Goal: Task Accomplishment & Management: Complete application form

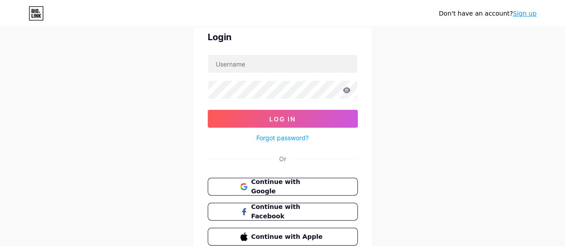
scroll to position [82, 0]
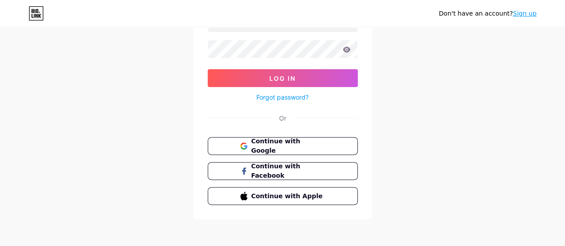
click at [487, 199] on div "Don't have an account? Sign up Login Log In Forgot password? Or Continue with G…" at bounding box center [282, 83] width 565 height 330
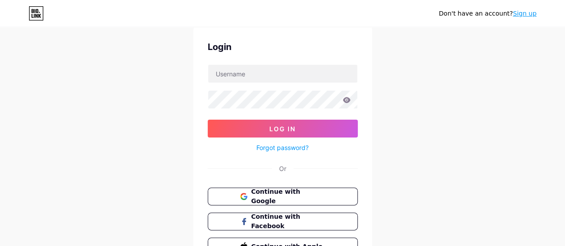
scroll to position [0, 0]
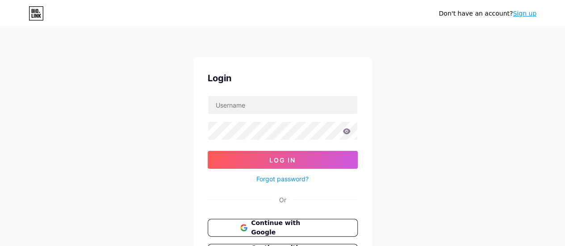
drag, startPoint x: 404, startPoint y: 19, endPoint x: 361, endPoint y: 39, distance: 47.0
click at [361, 39] on div "Don't have an account? Sign up Login Log In Forgot password? Or Continue with G…" at bounding box center [282, 165] width 565 height 330
drag, startPoint x: 159, startPoint y: 0, endPoint x: 425, endPoint y: 126, distance: 294.7
click at [438, 140] on div "Don't have an account? Sign up Login Log In Forgot password? Or Continue with G…" at bounding box center [282, 165] width 565 height 330
click at [522, 13] on link "Sign up" at bounding box center [525, 13] width 24 height 7
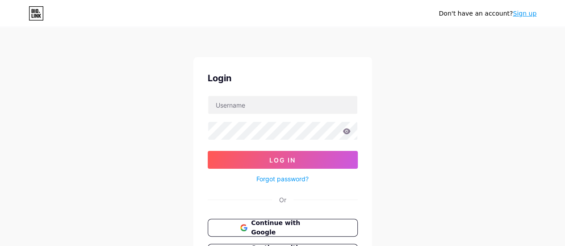
click at [35, 12] on icon at bounding box center [36, 13] width 15 height 14
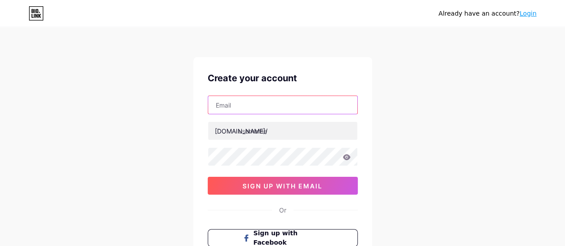
click at [243, 107] on input "text" at bounding box center [282, 105] width 149 height 18
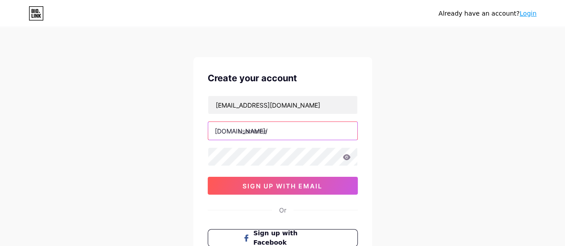
click at [249, 130] on input "text" at bounding box center [282, 131] width 149 height 18
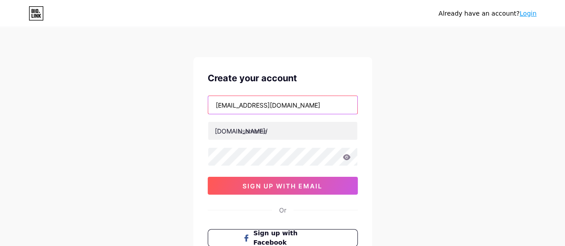
click at [230, 105] on input "karlamartinramirez@gmail.com" at bounding box center [282, 105] width 149 height 18
click at [256, 106] on input "martinramirez@gmail.com" at bounding box center [282, 105] width 149 height 18
type input "martinramirezkarla@gmail.com"
click at [347, 159] on icon at bounding box center [347, 157] width 8 height 6
click at [347, 159] on icon at bounding box center [346, 158] width 8 height 6
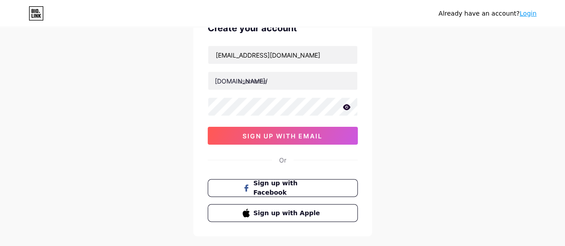
scroll to position [89, 0]
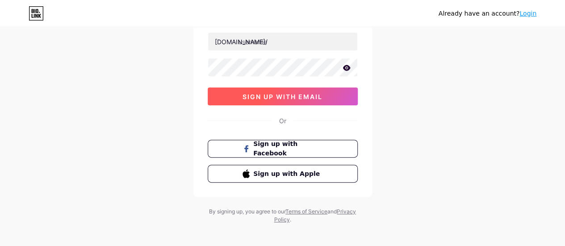
click at [298, 96] on span "sign up with email" at bounding box center [283, 97] width 80 height 8
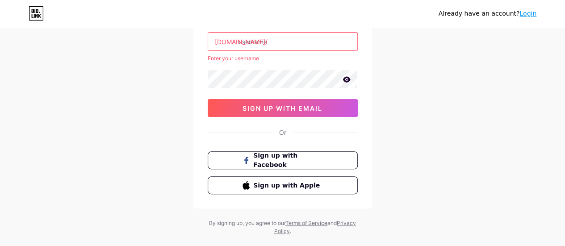
click at [276, 41] on input "text" at bounding box center [282, 42] width 149 height 18
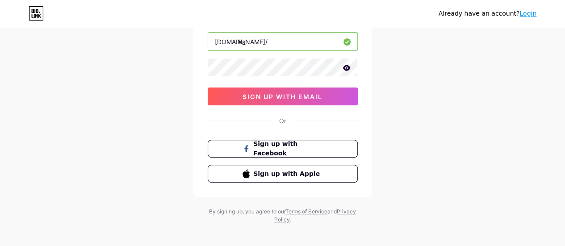
type input "k"
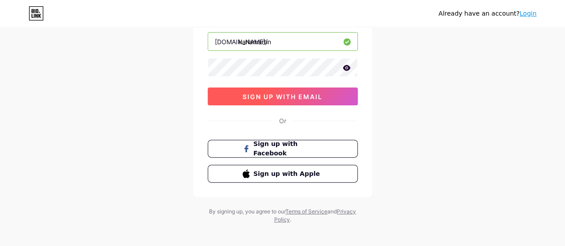
type input "karlamartin"
click at [298, 94] on span "sign up with email" at bounding box center [283, 97] width 80 height 8
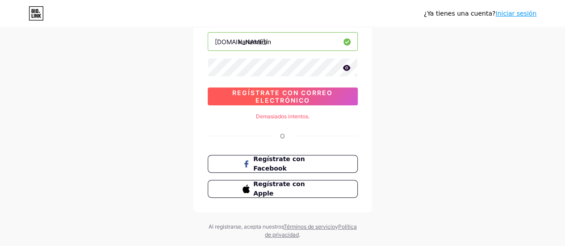
click at [306, 92] on font "Regístrate con correo electrónico" at bounding box center [282, 96] width 101 height 15
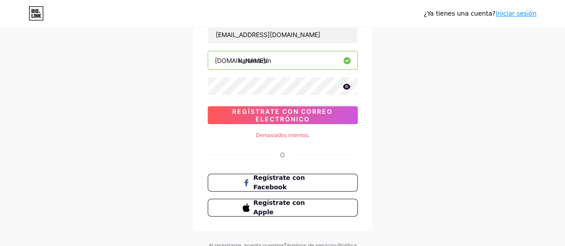
scroll to position [0, 0]
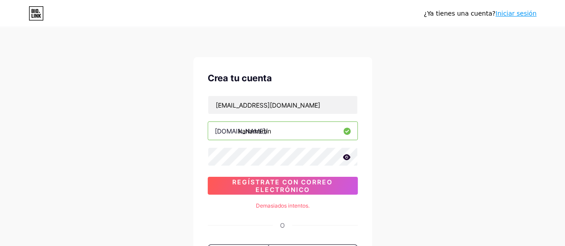
click at [519, 11] on font "Iniciar sesión" at bounding box center [515, 13] width 41 height 7
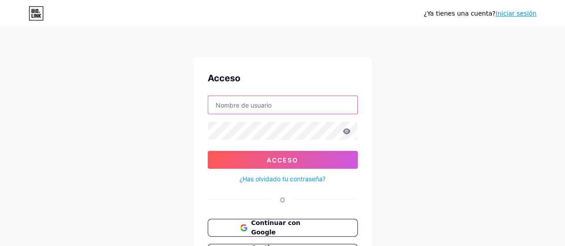
click at [267, 102] on input "text" at bounding box center [282, 105] width 149 height 18
type input "martinramirezkarla@gmail.com"
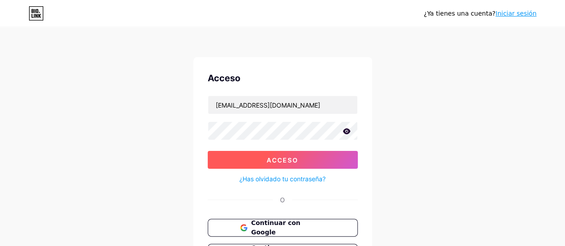
click at [274, 158] on font "Acceso" at bounding box center [283, 160] width 32 height 8
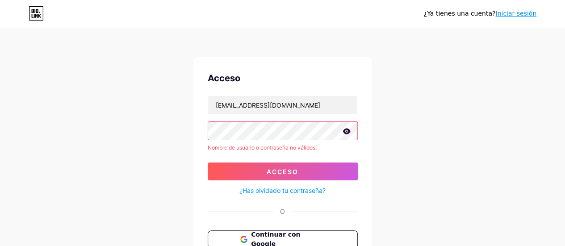
click at [344, 131] on icon at bounding box center [347, 131] width 8 height 6
click at [452, 138] on div "¿Ya tienes una cuenta? Iniciar sesión Acceso martinramirezkarla@gmail.com Nombr…" at bounding box center [282, 170] width 565 height 341
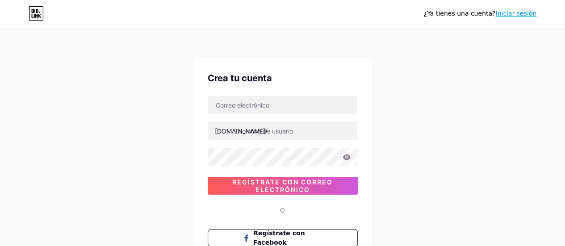
drag, startPoint x: 496, startPoint y: 213, endPoint x: 485, endPoint y: 203, distance: 15.2
click at [494, 211] on div "¿Ya tienes una cuenta? Iniciar sesión Crea tu cuenta bio.link/ Regístrate con c…" at bounding box center [282, 171] width 565 height 342
click at [417, 201] on div "¿Ya tienes una cuenta? Iniciar sesión Crea tu cuenta bio.link/ Regístrate con c…" at bounding box center [282, 171] width 565 height 342
click at [455, 195] on div "¿Ya tienes una cuenta? Iniciar sesión Crea tu cuenta bio.link/ Regístrate con c…" at bounding box center [282, 171] width 565 height 342
click at [251, 105] on input "text" at bounding box center [282, 105] width 149 height 18
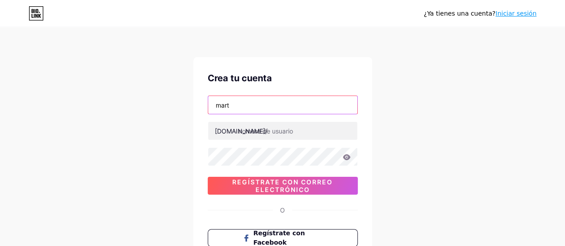
type input "martinramirezkarla@gmail.com"
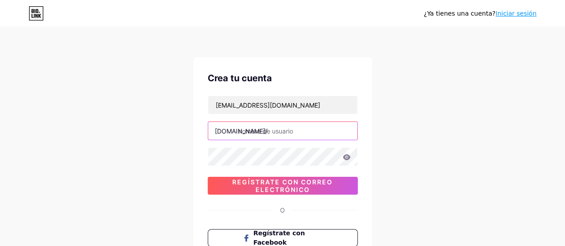
click at [269, 130] on input "text" at bounding box center [282, 131] width 149 height 18
type input "karlamartin"
click at [345, 157] on icon at bounding box center [347, 157] width 8 height 6
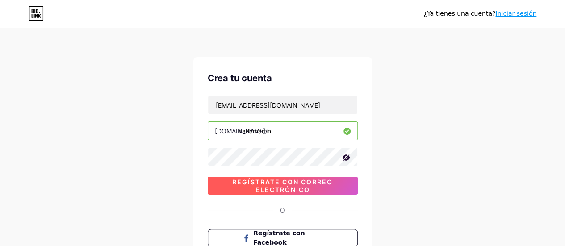
click at [325, 183] on font "Regístrate con correo electrónico" at bounding box center [282, 185] width 101 height 15
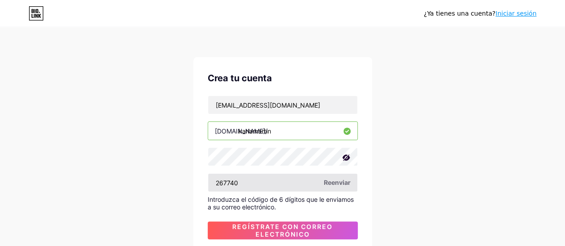
scroll to position [45, 0]
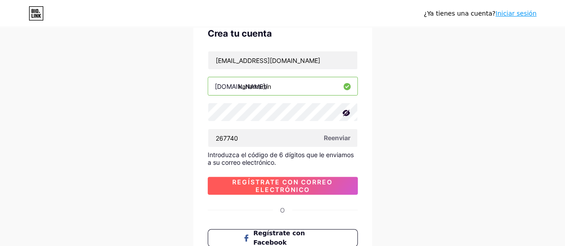
type input "267740"
click at [304, 183] on font "Regístrate con correo electrónico" at bounding box center [282, 185] width 101 height 15
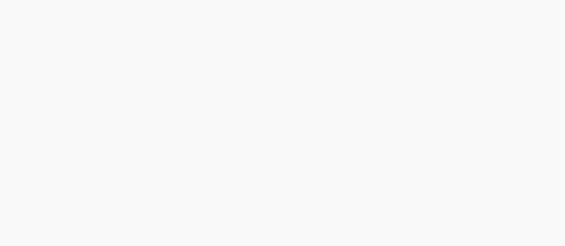
scroll to position [0, 0]
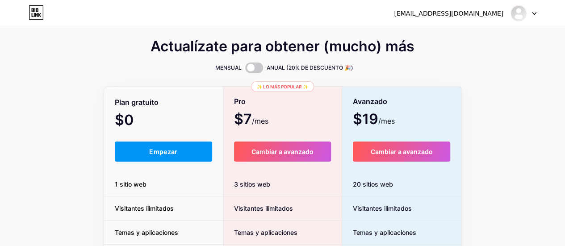
click at [532, 195] on div "Actualízate para obtener (mucho) más MENSUAL ANUAL (20% DE DESCUENTO 🎉) Plan gr…" at bounding box center [282, 222] width 565 height 362
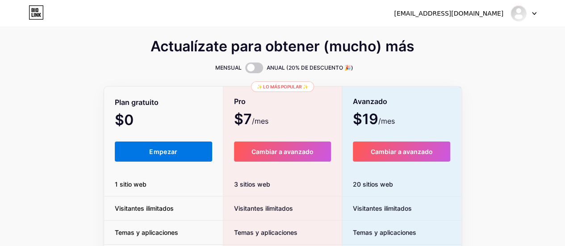
click at [195, 150] on button "Empezar" at bounding box center [164, 152] width 98 height 20
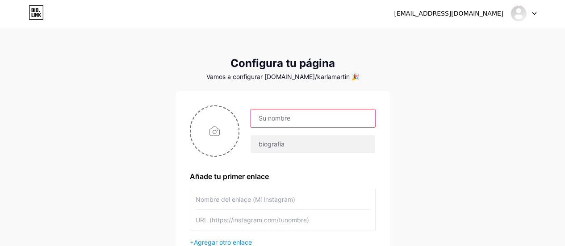
click at [314, 117] on input "text" at bounding box center [313, 118] width 124 height 18
type input "Karla Martin"
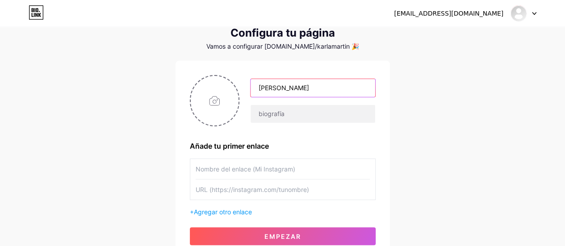
scroll to position [45, 0]
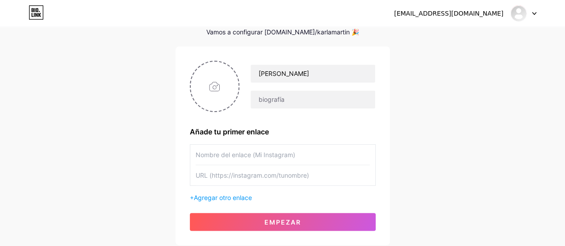
click at [250, 155] on input "text" at bounding box center [283, 155] width 174 height 20
type input "m"
type input "Mi Instagram"
click at [202, 177] on input "text" at bounding box center [283, 175] width 174 height 20
paste input "https://www.instagram.com/karlamaartin/"
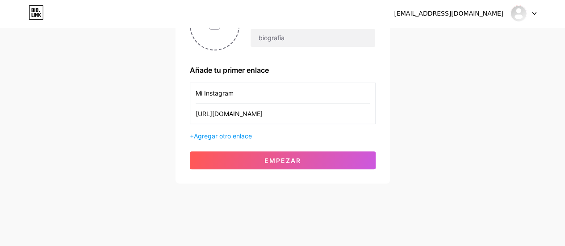
scroll to position [107, 0]
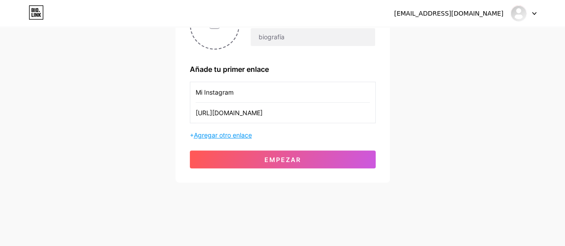
type input "https://www.instagram.com/karlamaartin/"
click at [230, 134] on font "Agregar otro enlace" at bounding box center [223, 135] width 58 height 8
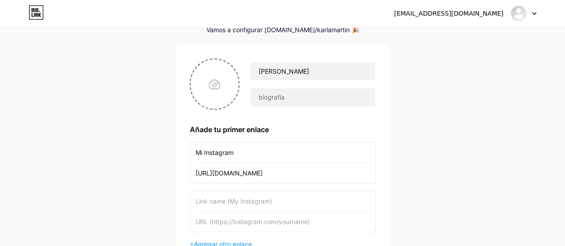
scroll to position [18, 0]
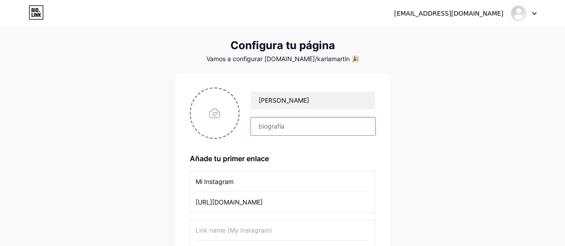
click at [301, 128] on input "text" at bounding box center [313, 126] width 124 height 18
type input "e"
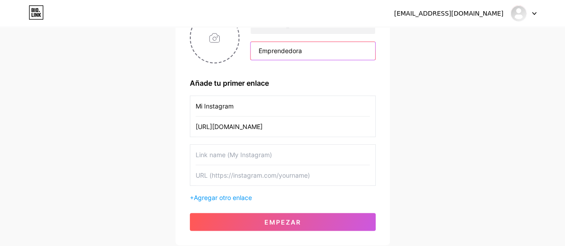
scroll to position [107, 0]
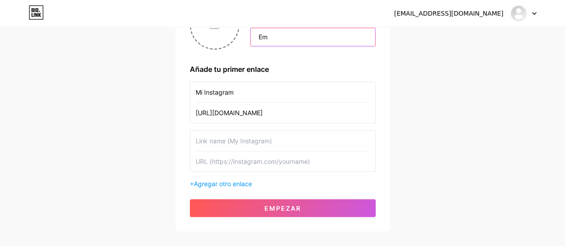
type input "E"
type input "f"
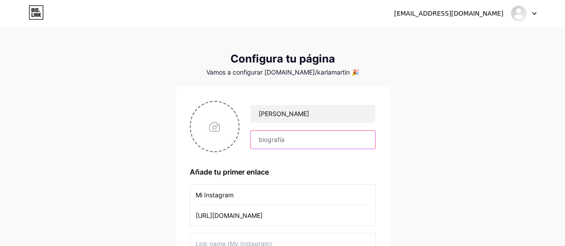
scroll to position [0, 0]
